Goal: Information Seeking & Learning: Learn about a topic

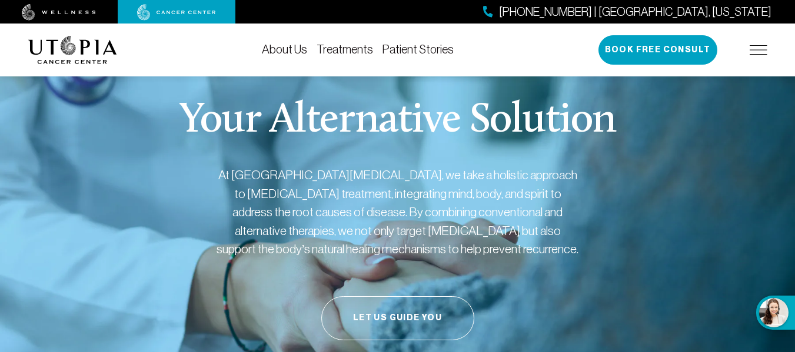
click at [292, 53] on link "About Us" at bounding box center [284, 49] width 45 height 13
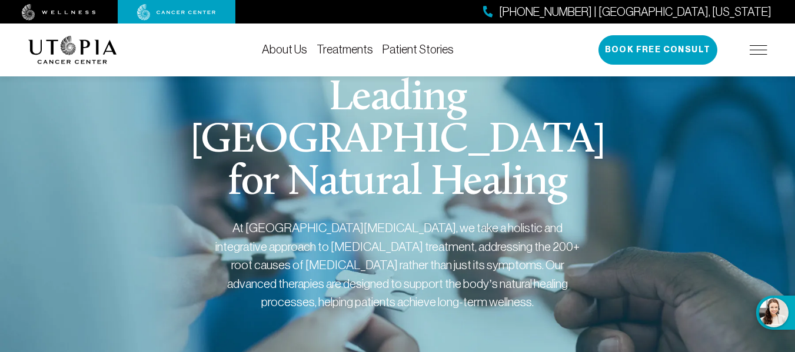
scroll to position [24, 0]
